Goal: Information Seeking & Learning: Find specific page/section

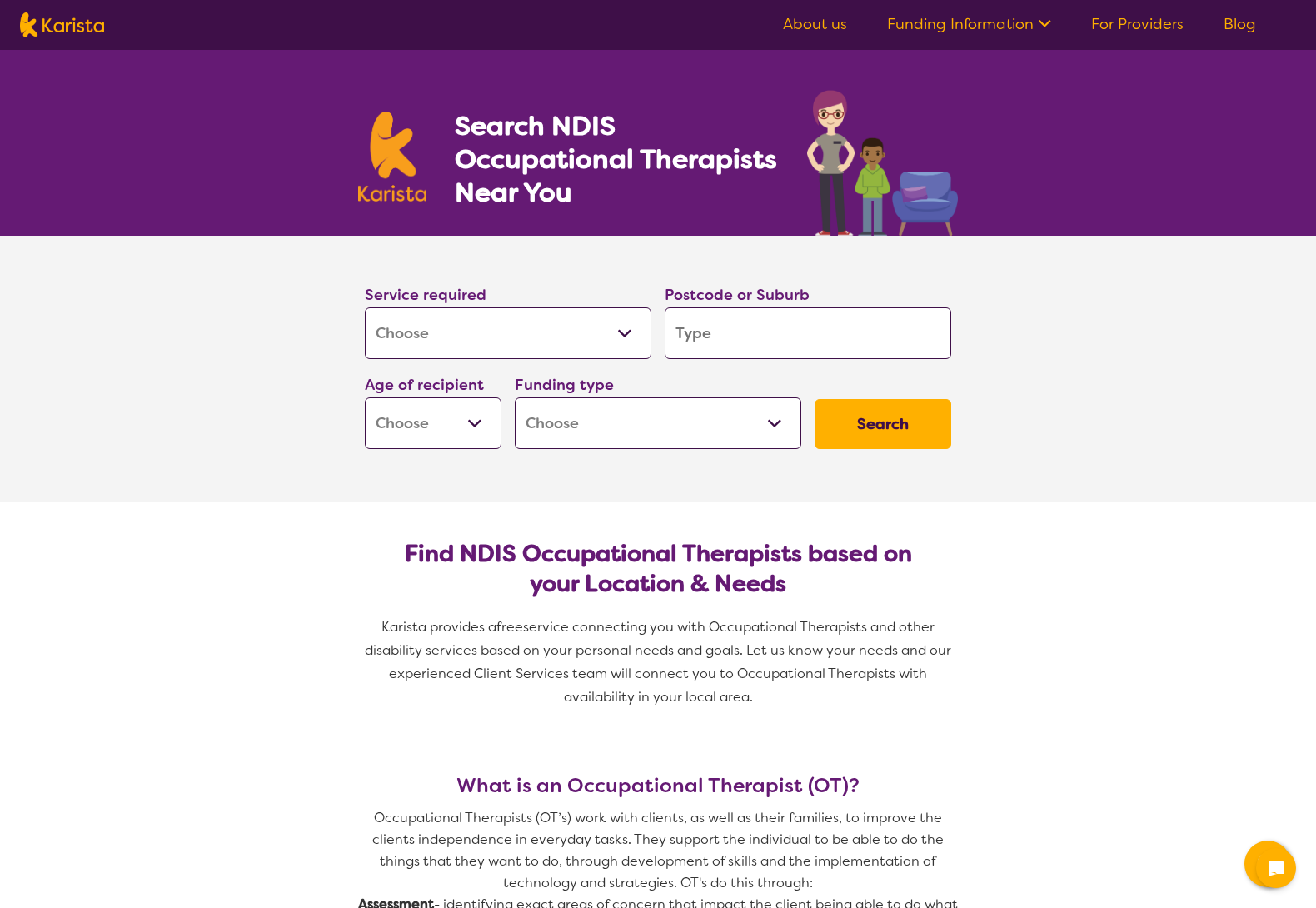
select select "[MEDICAL_DATA]"
click at [735, 334] on input "search" at bounding box center [808, 333] width 287 height 52
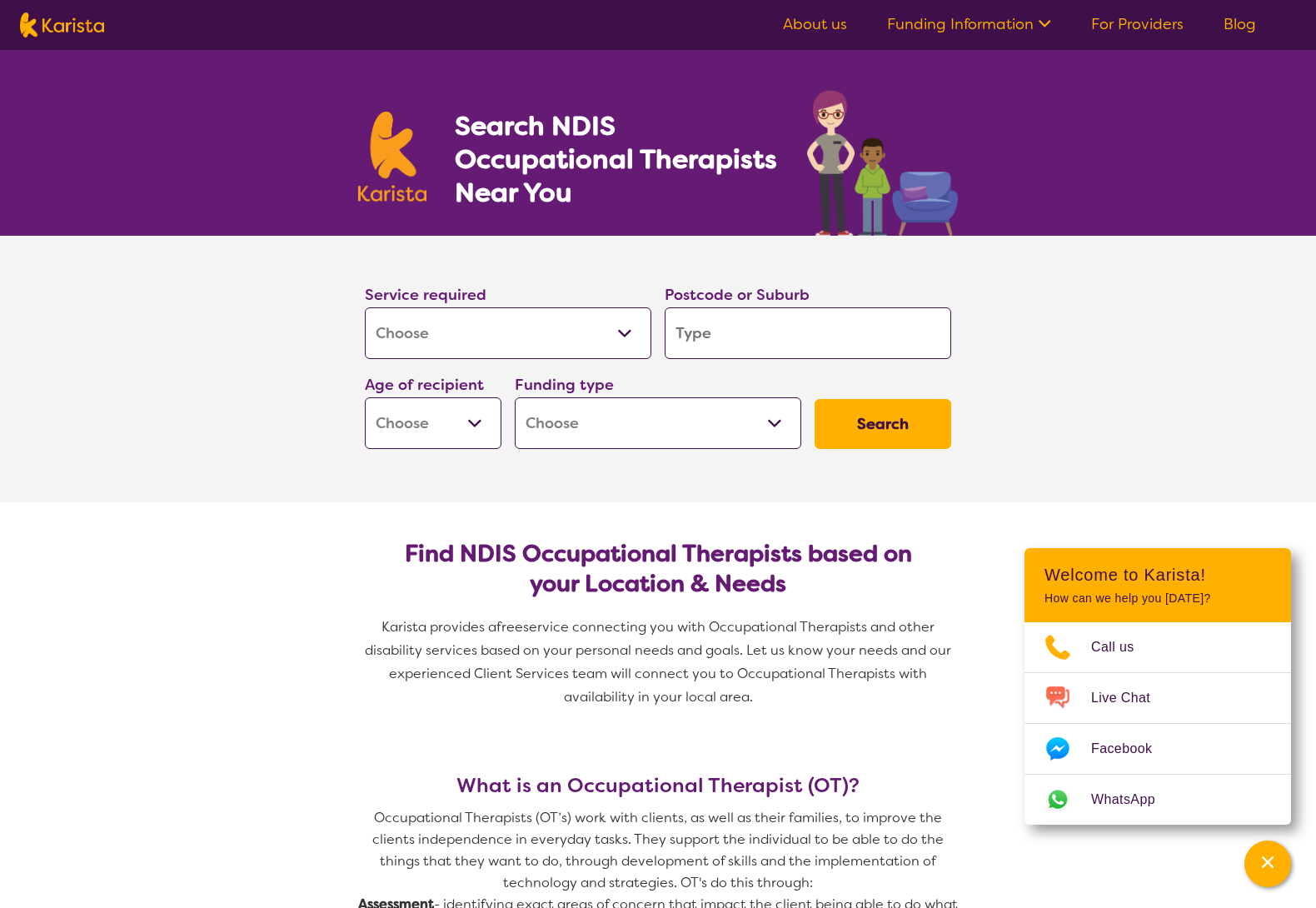
type input "4"
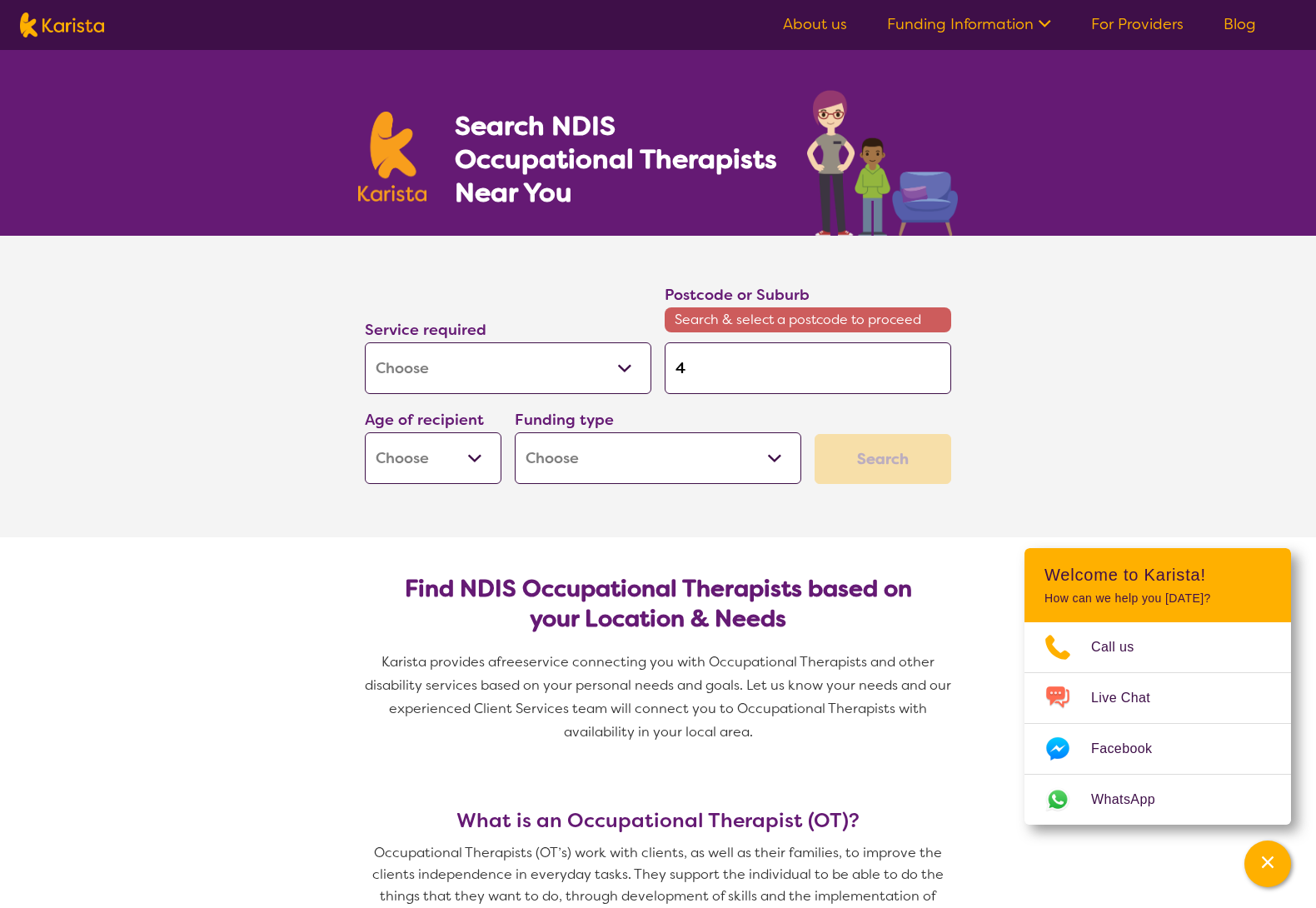
type input "40"
type input "406"
type input "4064"
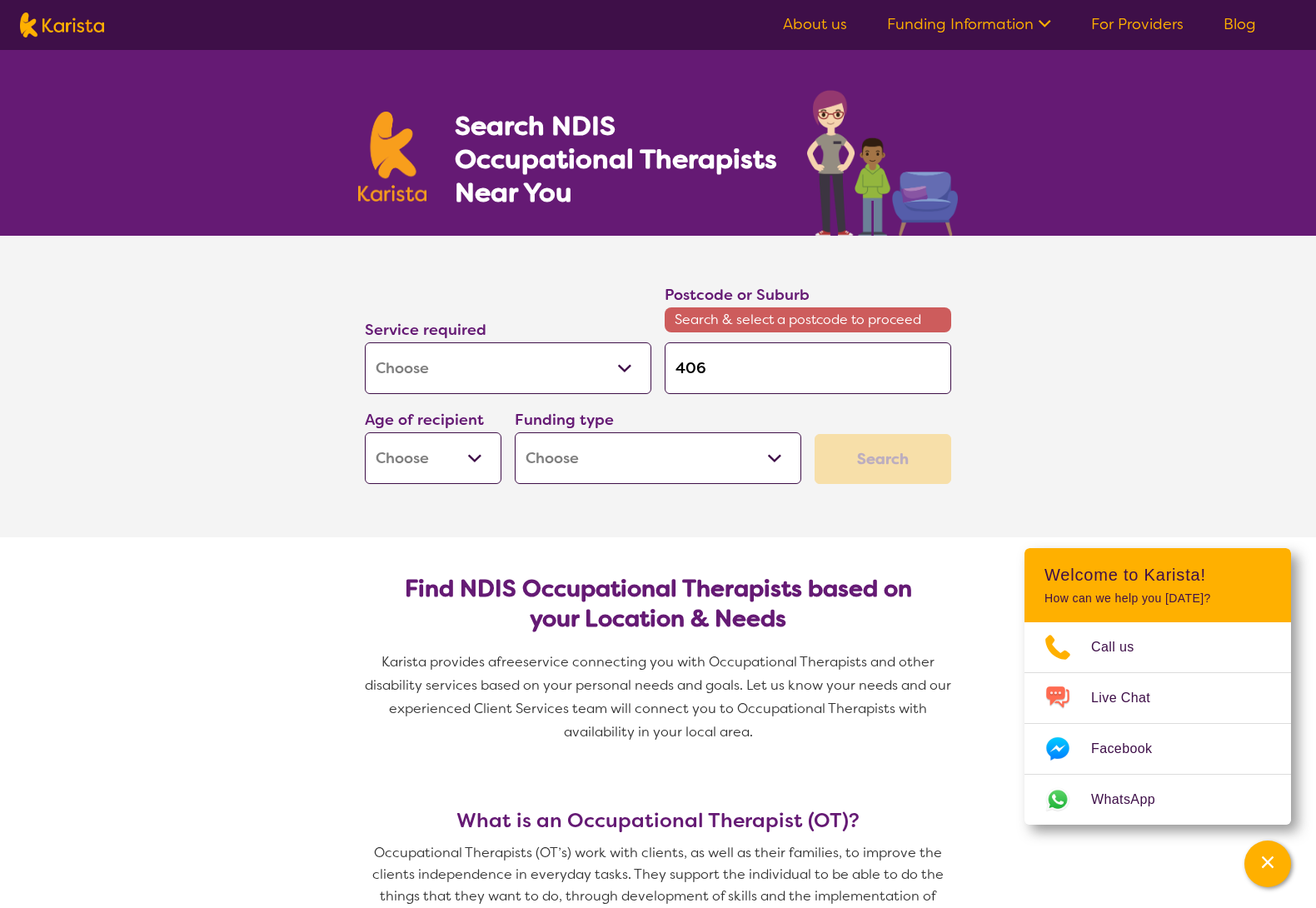
type input "4064"
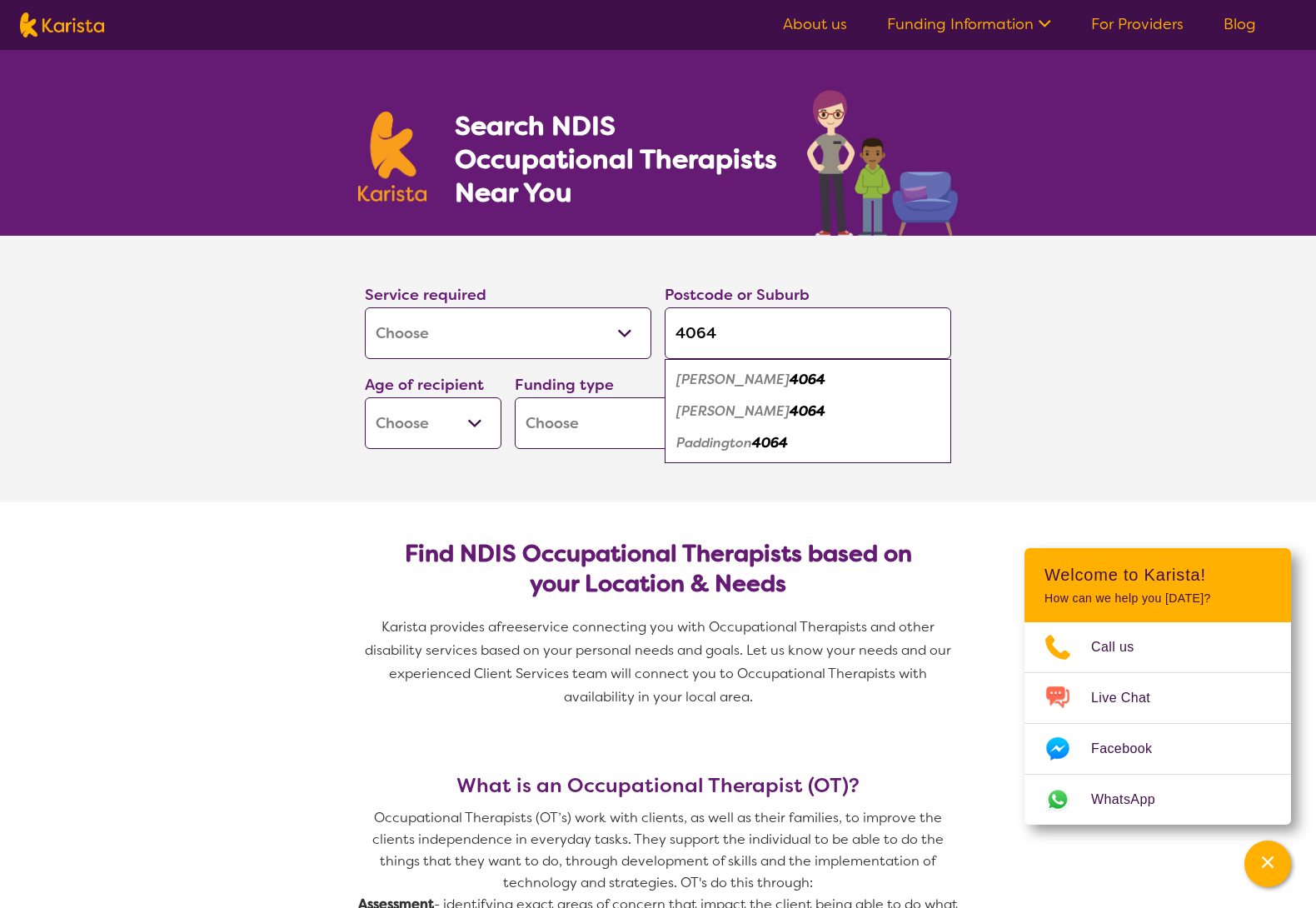
type input "4064"
click at [723, 441] on em "Paddington" at bounding box center [714, 442] width 76 height 18
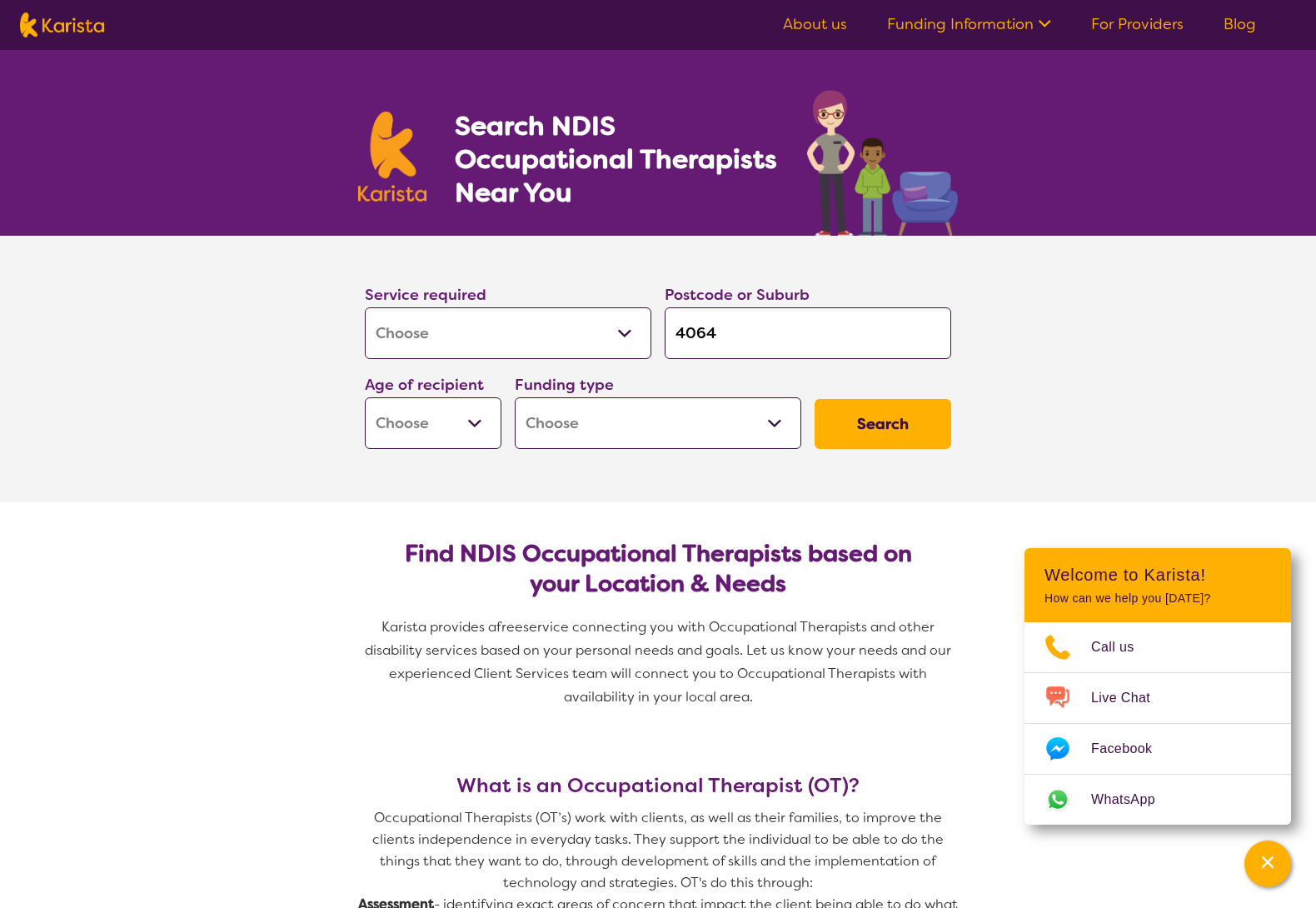
click at [482, 426] on select "Early Childhood - 0 to 9 Child - 10 to 11 Adolescent - 12 to 17 Adult - 18 to 6…" at bounding box center [433, 423] width 137 height 52
select select "EC"
click at [365, 397] on select "Early Childhood - 0 to 9 Child - 10 to 11 Adolescent - 12 to 17 Adult - 18 to 6…" at bounding box center [433, 423] width 137 height 52
select select "EC"
click at [690, 431] on select "Home Care Package (HCP) National Disability Insurance Scheme (NDIS) I don't know" at bounding box center [658, 423] width 287 height 52
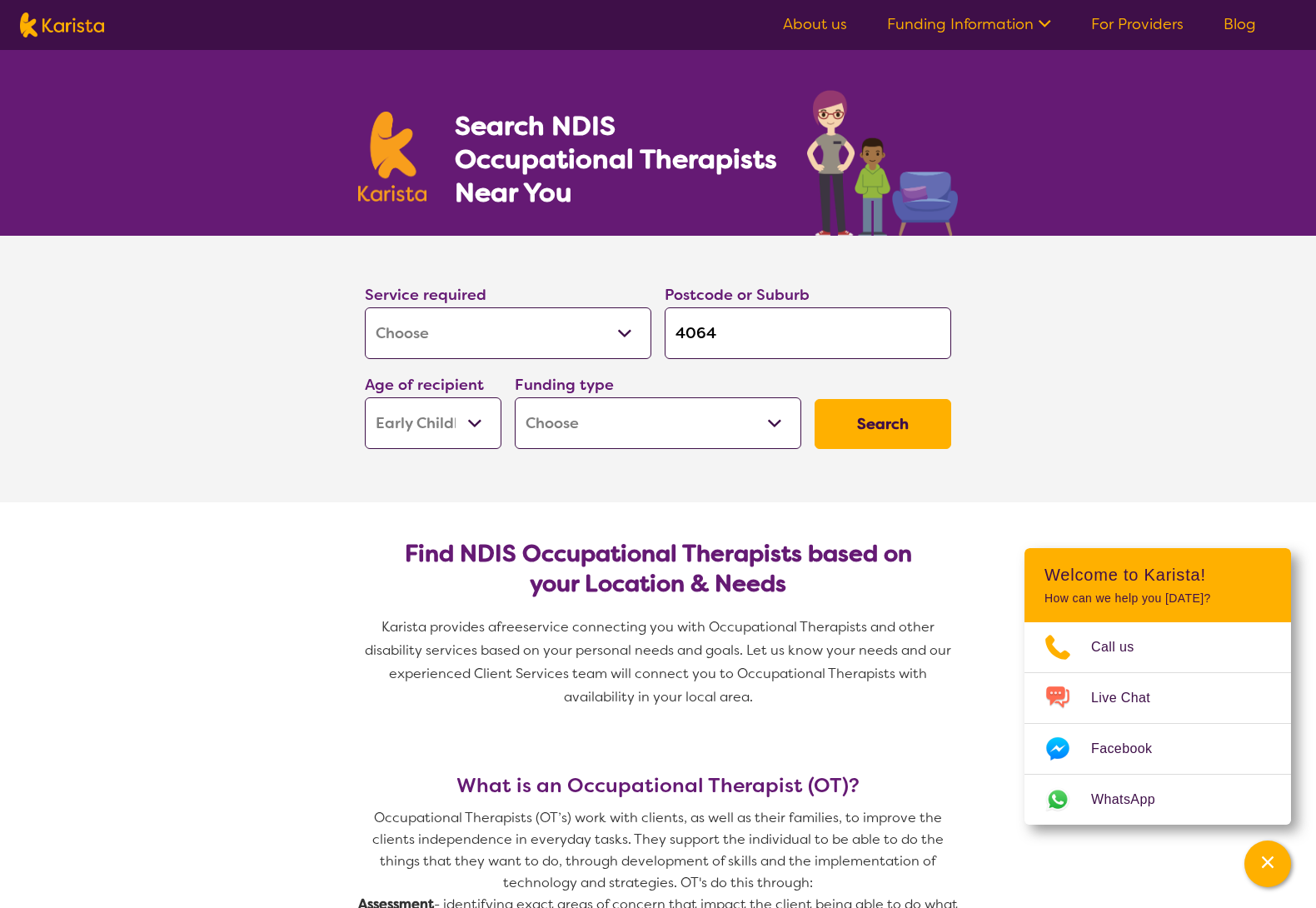
select select "i-don-t-know"
click at [515, 397] on select "Home Care Package (HCP) National Disability Insurance Scheme (NDIS) I don't know" at bounding box center [658, 423] width 287 height 52
select select "i-don-t-know"
click at [898, 427] on button "Search" at bounding box center [882, 424] width 137 height 50
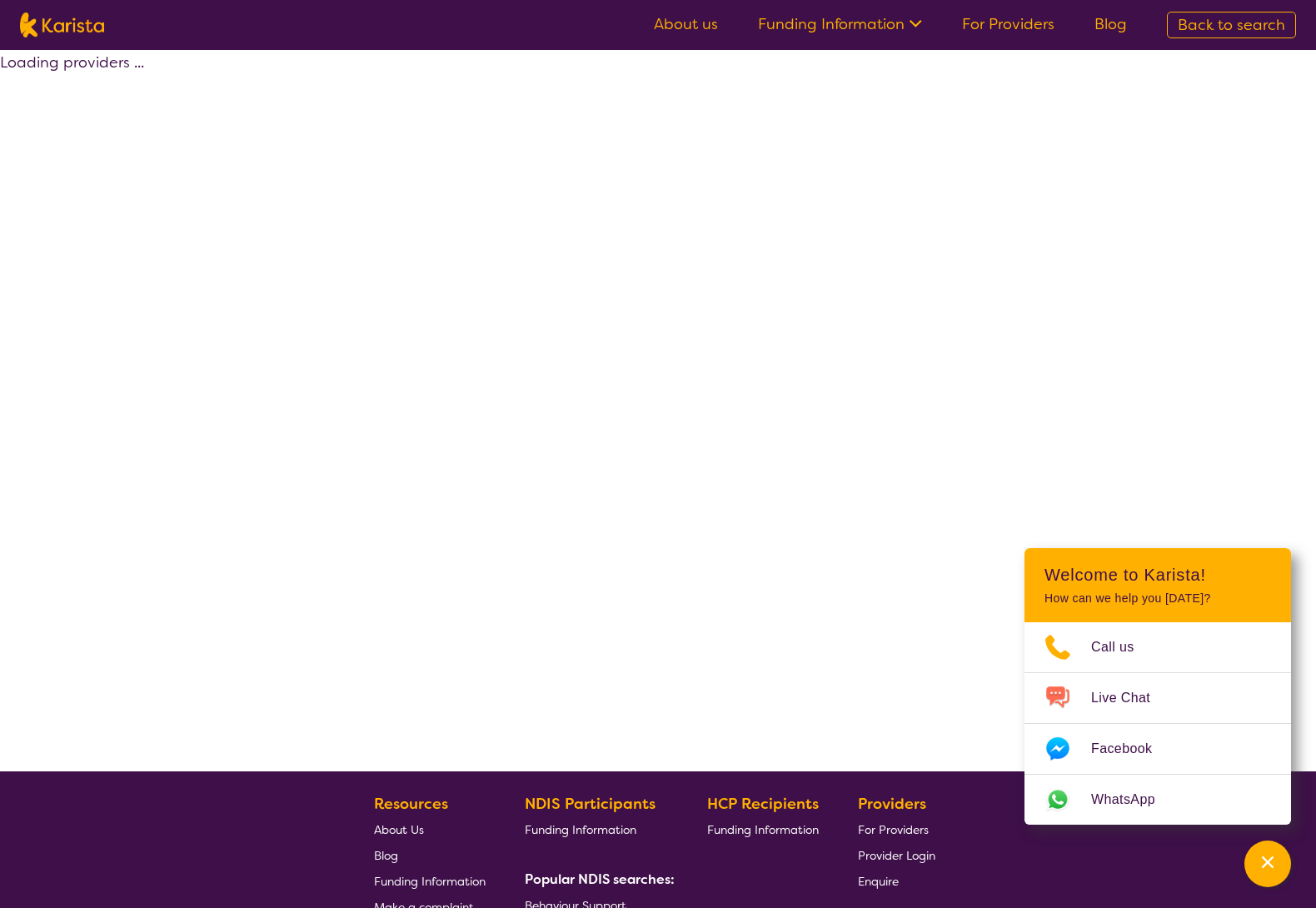
select select "[MEDICAL_DATA]"
select select "EC"
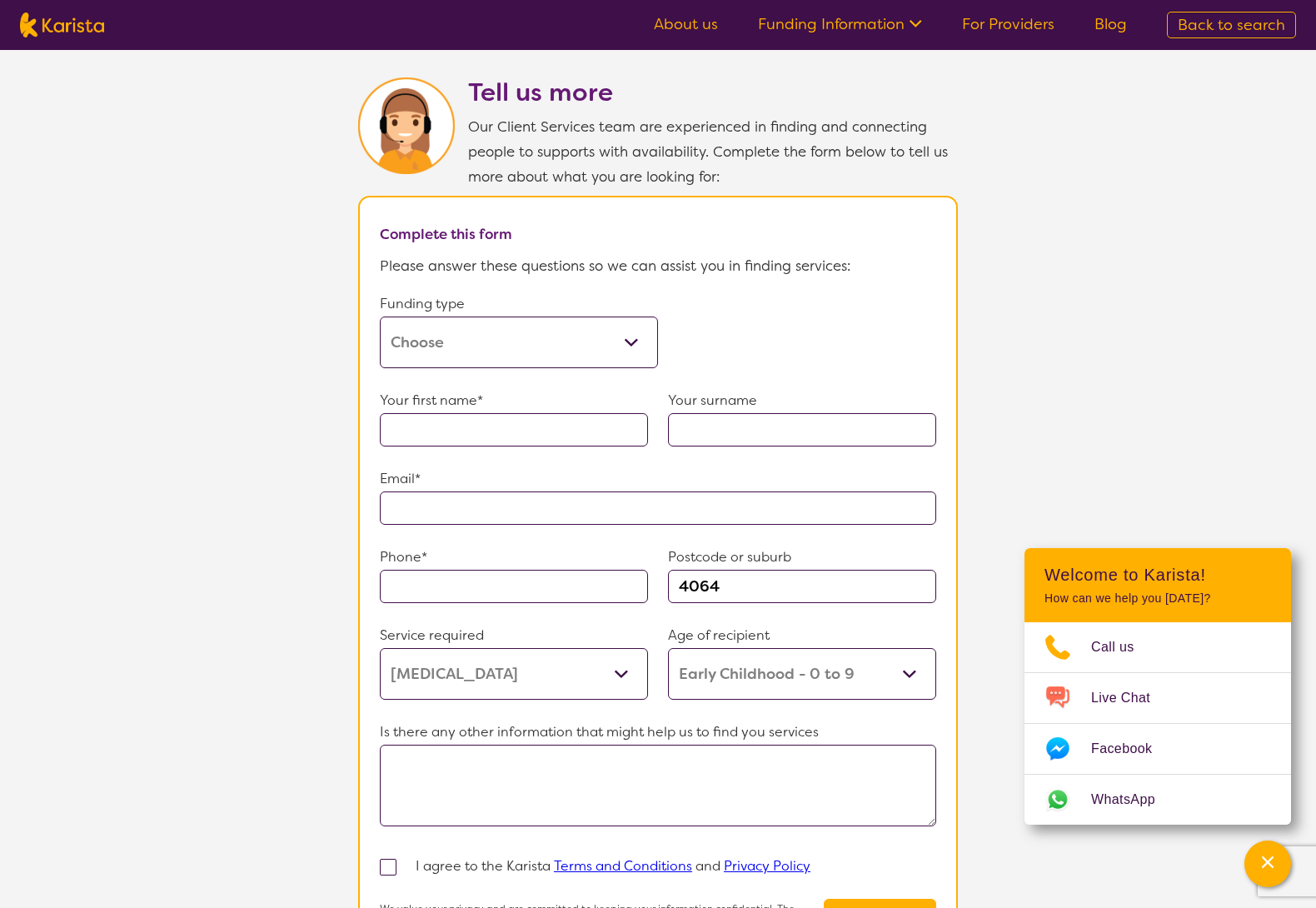
scroll to position [833, 0]
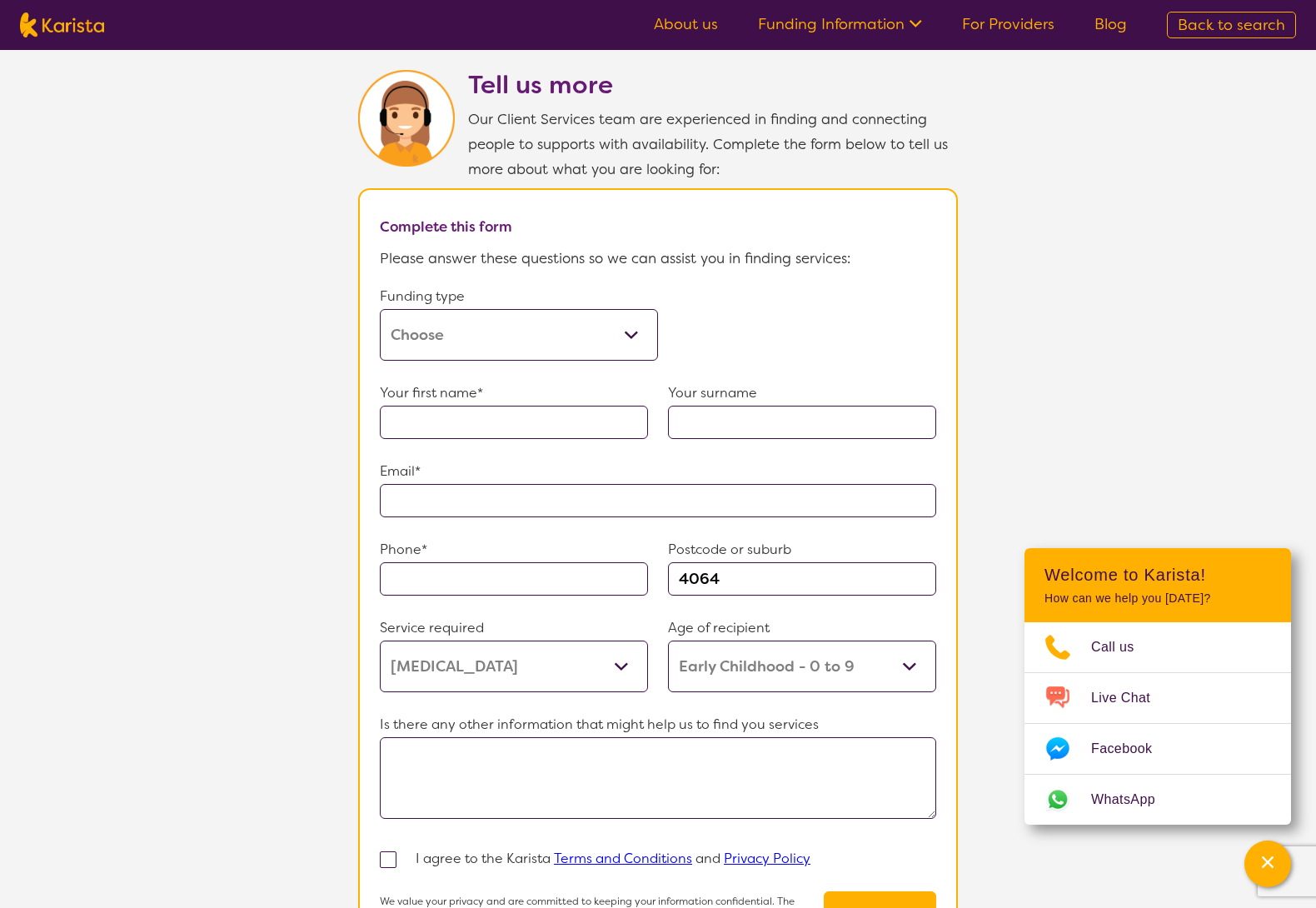
click at [594, 330] on select "Home Care Package (HCP) Home Care Package - Level 1 Home Care Package - Level 2…" at bounding box center [519, 335] width 279 height 52
click at [1151, 292] on section "Tell us more Our Client Services team are experienced in finding and connecting…" at bounding box center [658, 508] width 1316 height 956
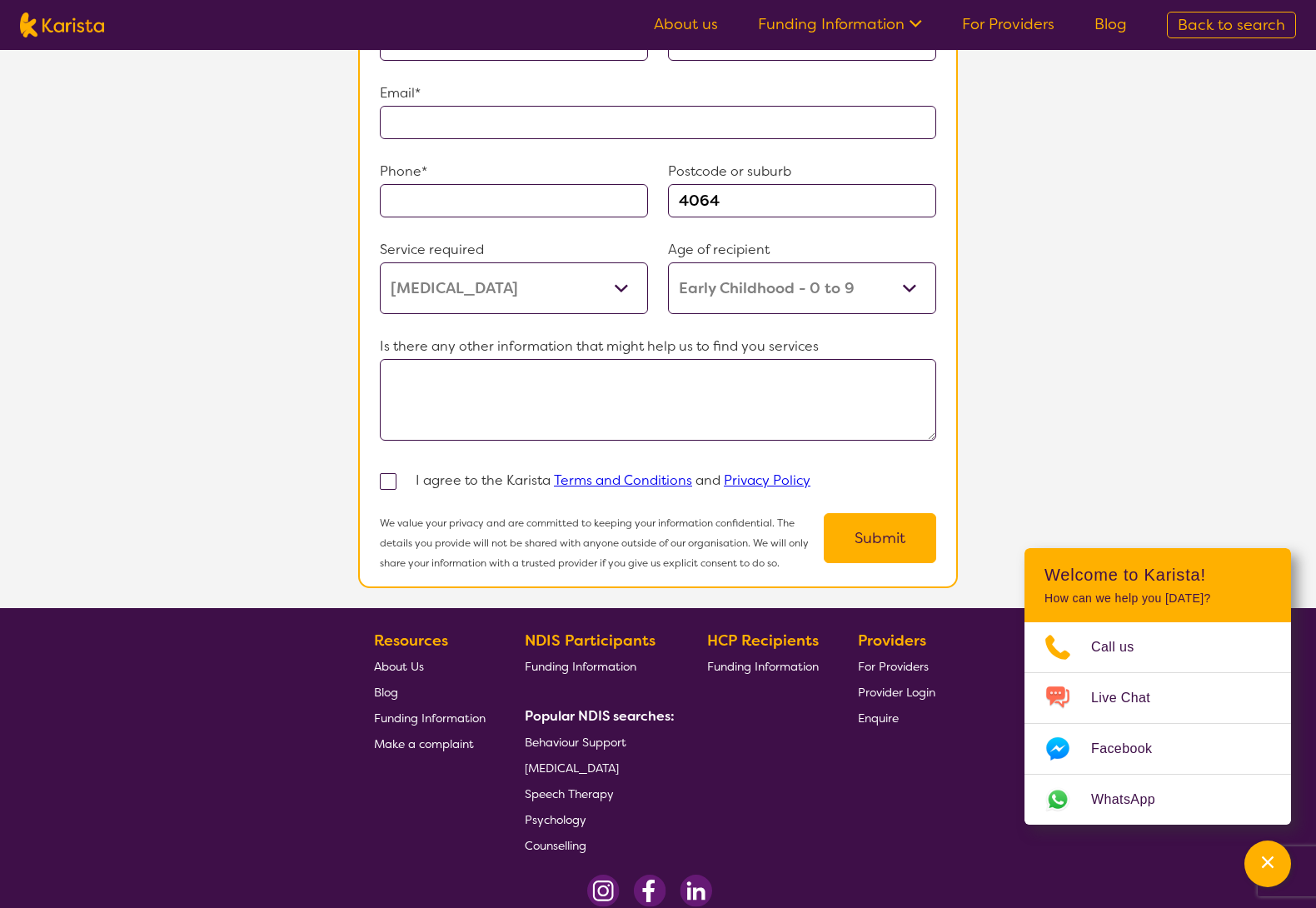
scroll to position [1328, 0]
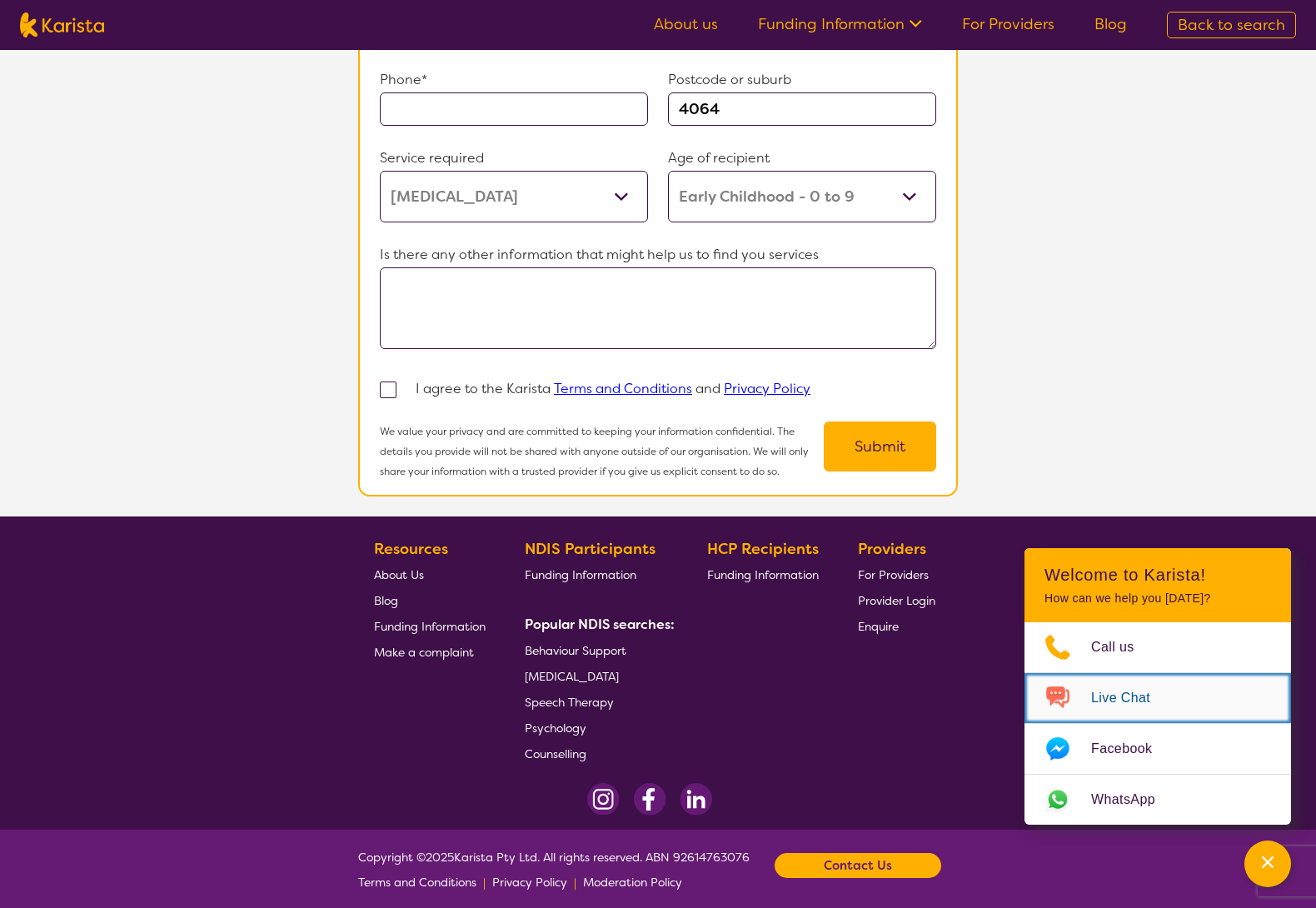
click at [1127, 696] on span "Live Chat" at bounding box center [1130, 697] width 79 height 25
